Goal: Information Seeking & Learning: Learn about a topic

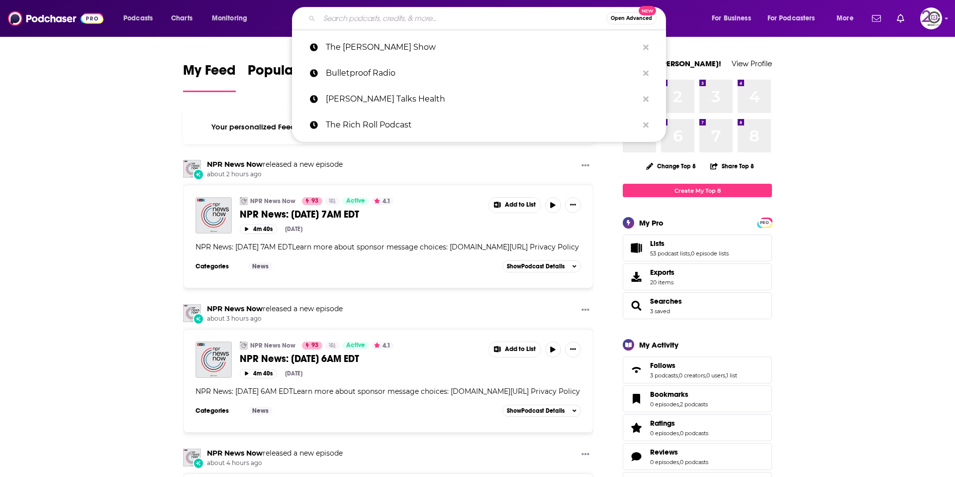
click at [461, 21] on input "Search podcasts, credits, & more..." at bounding box center [462, 18] width 287 height 16
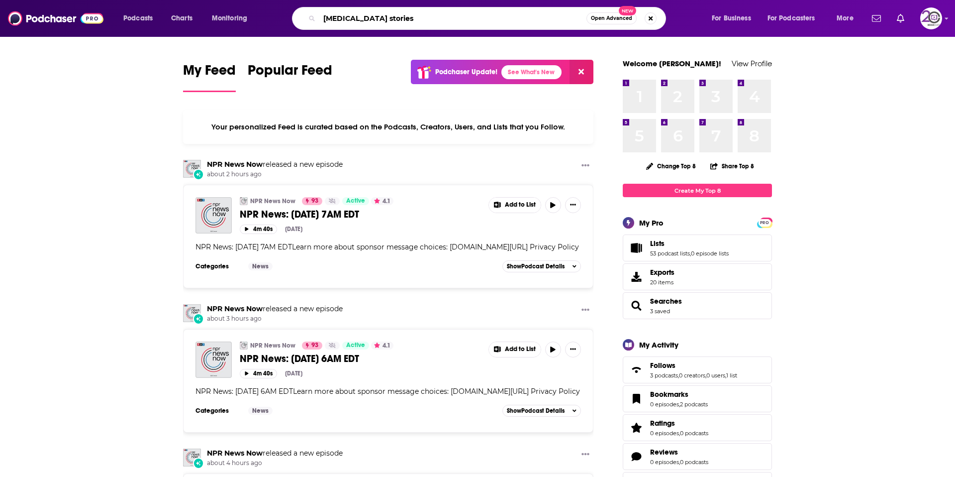
type input "[MEDICAL_DATA] stories"
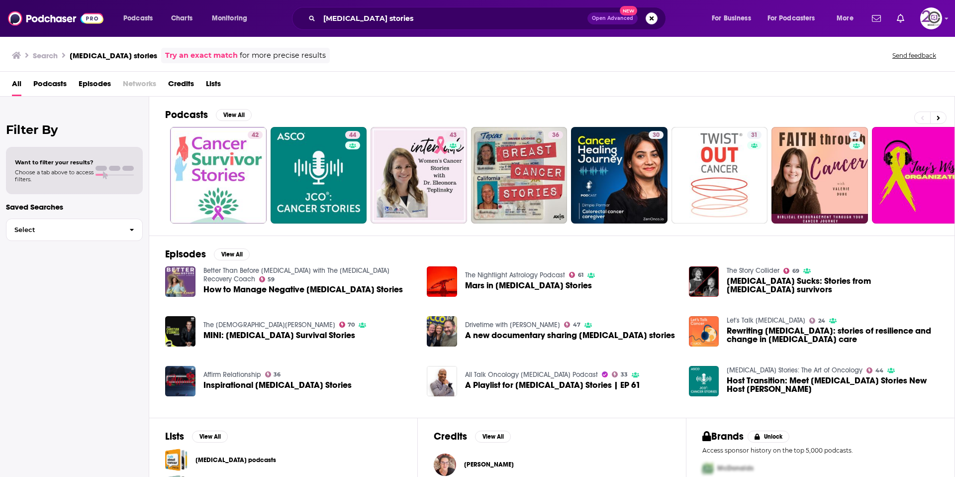
click at [279, 385] on span "Inspirational [MEDICAL_DATA] Stories" at bounding box center [277, 385] width 148 height 8
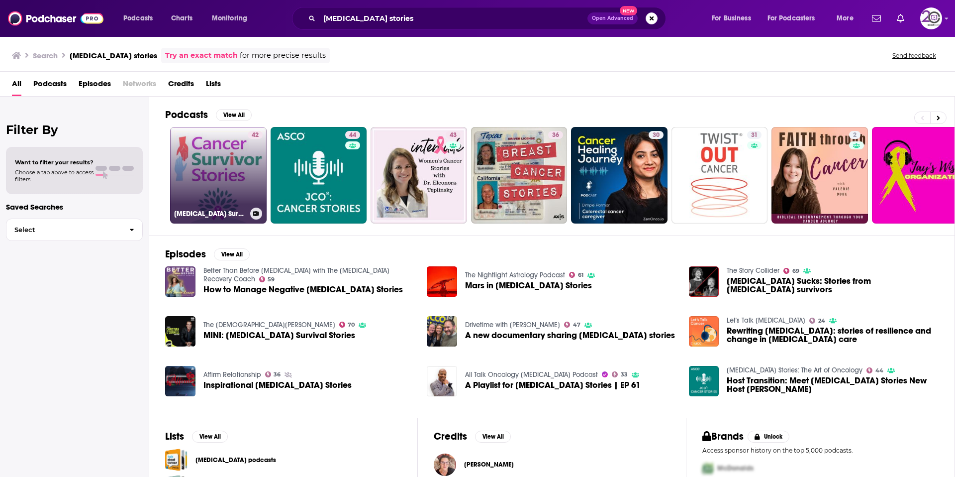
click at [228, 170] on link "42 [MEDICAL_DATA] Survivor Stories - Real life inspirational stories of [MEDICA…" at bounding box center [218, 175] width 97 height 97
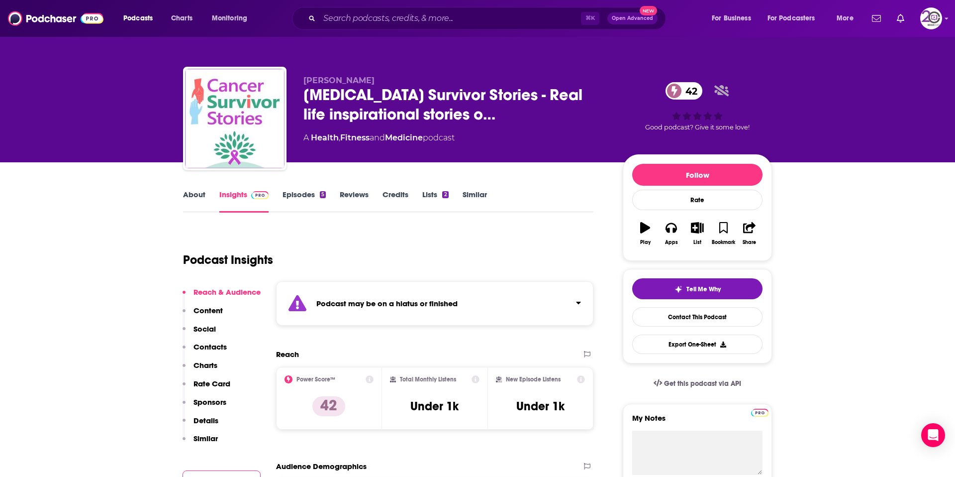
click at [418, 304] on strong "Podcast may be on a hiatus or finished" at bounding box center [386, 303] width 141 height 9
